Goal: Task Accomplishment & Management: Manage account settings

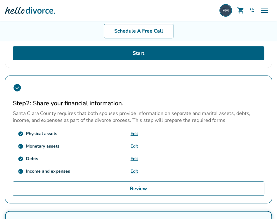
scroll to position [187, 0]
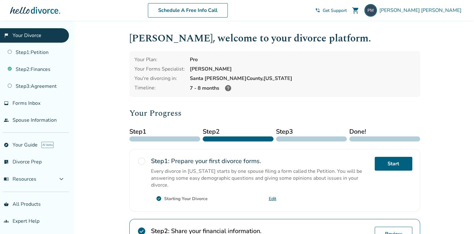
click at [448, 14] on div "Peter Mullen" at bounding box center [415, 10] width 100 height 13
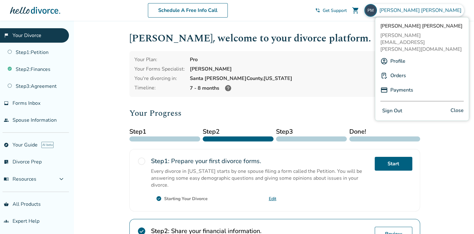
click at [394, 106] on button "Sign Out" at bounding box center [393, 110] width 24 height 9
